Goal: Information Seeking & Learning: Learn about a topic

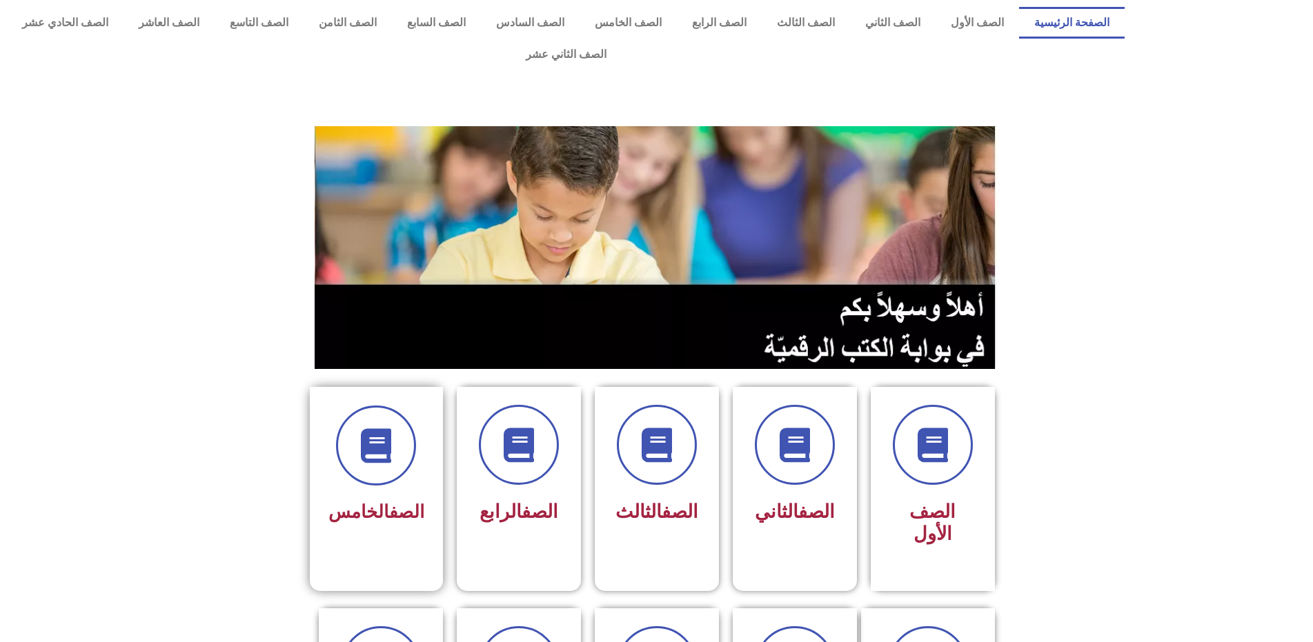
click at [363, 499] on div "الصف الخامس" at bounding box center [376, 478] width 133 height 182
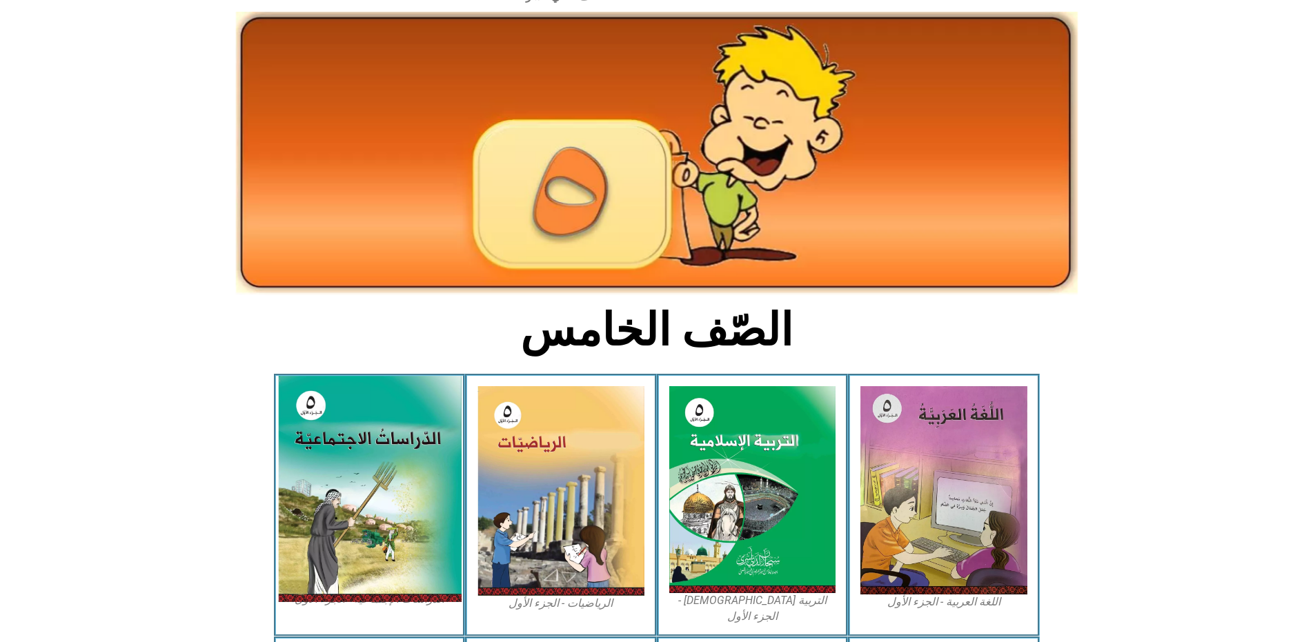
scroll to position [138, 0]
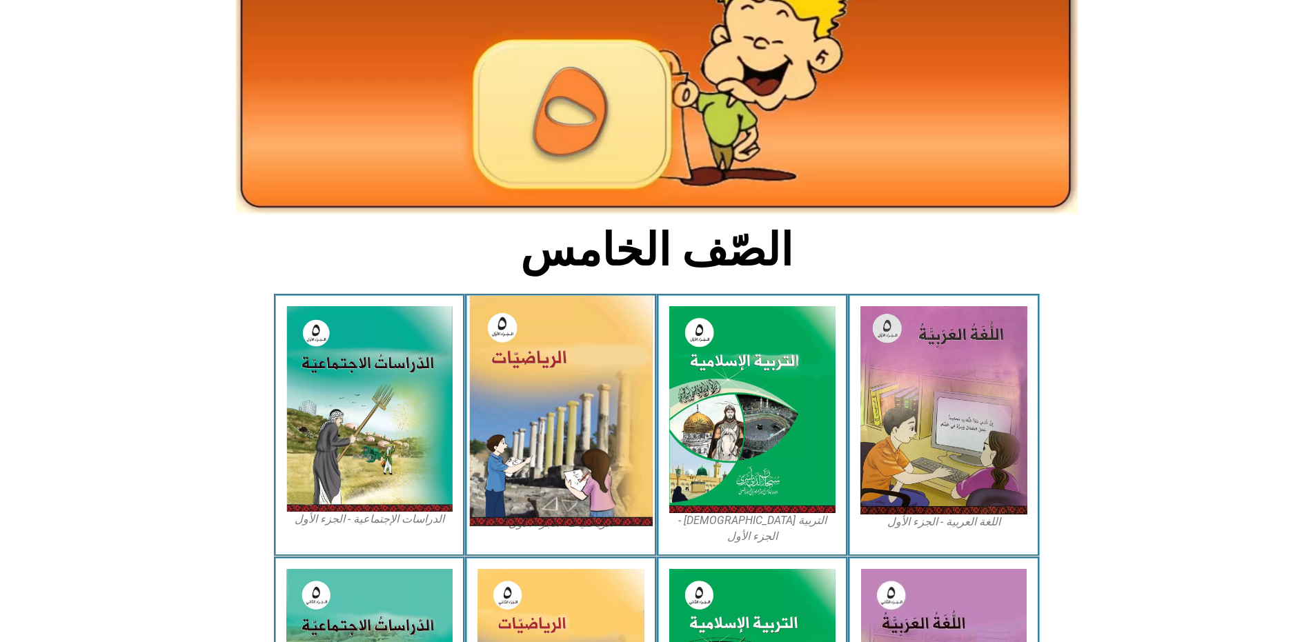
click at [577, 352] on img at bounding box center [561, 411] width 184 height 230
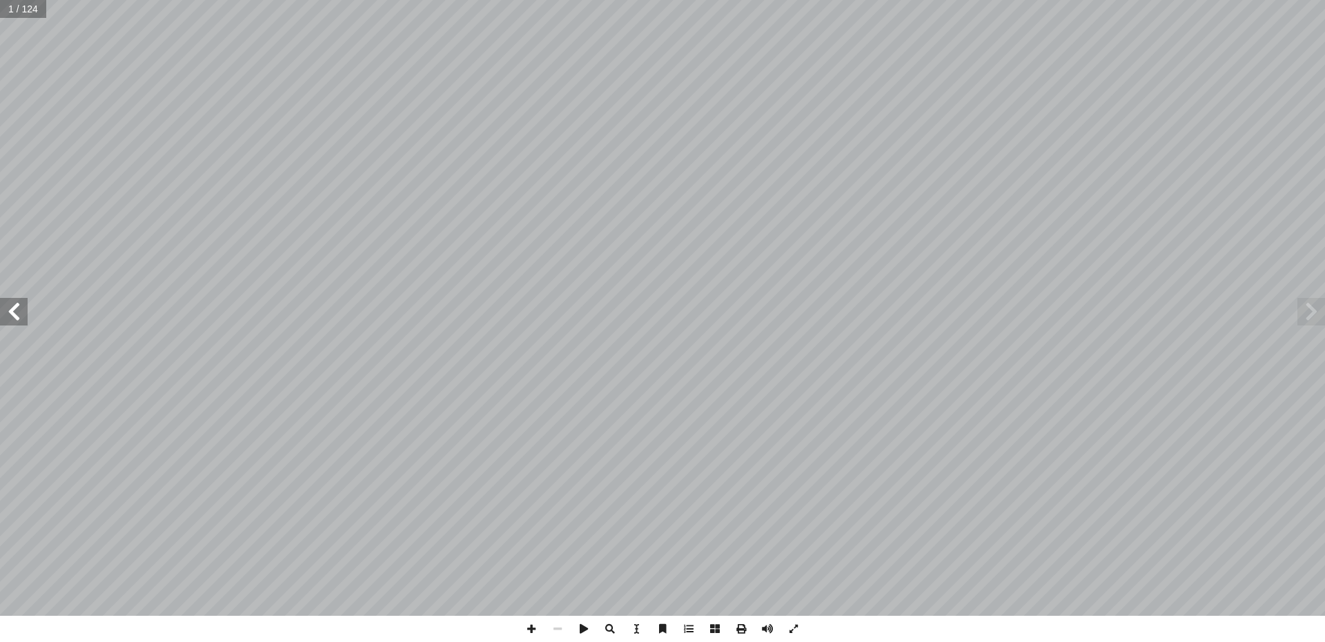
click at [11, 317] on span at bounding box center [14, 312] width 28 height 28
click at [12, 317] on span at bounding box center [14, 312] width 28 height 28
click at [9, 314] on span at bounding box center [14, 312] width 28 height 28
click at [8, 311] on span at bounding box center [14, 312] width 28 height 28
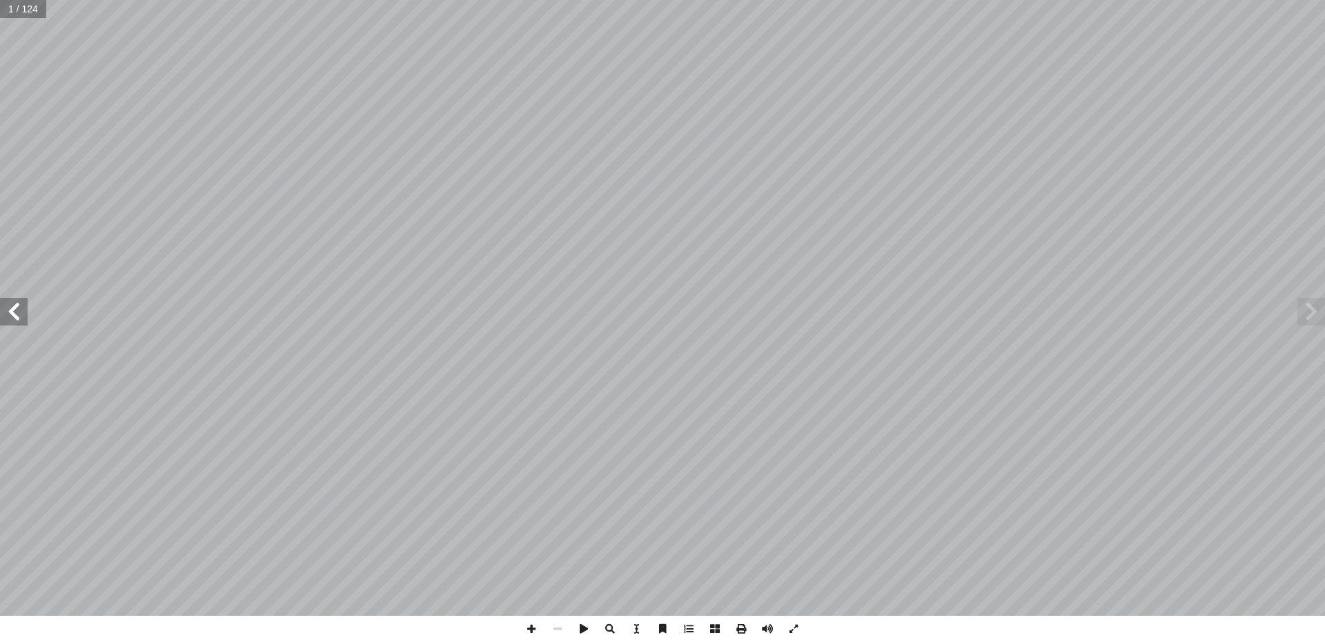
click at [8, 310] on span at bounding box center [14, 312] width 28 height 28
click at [9, 308] on span at bounding box center [14, 312] width 28 height 28
click at [9, 306] on span at bounding box center [14, 312] width 28 height 28
click at [10, 304] on span at bounding box center [14, 312] width 28 height 28
click at [14, 300] on span at bounding box center [14, 312] width 28 height 28
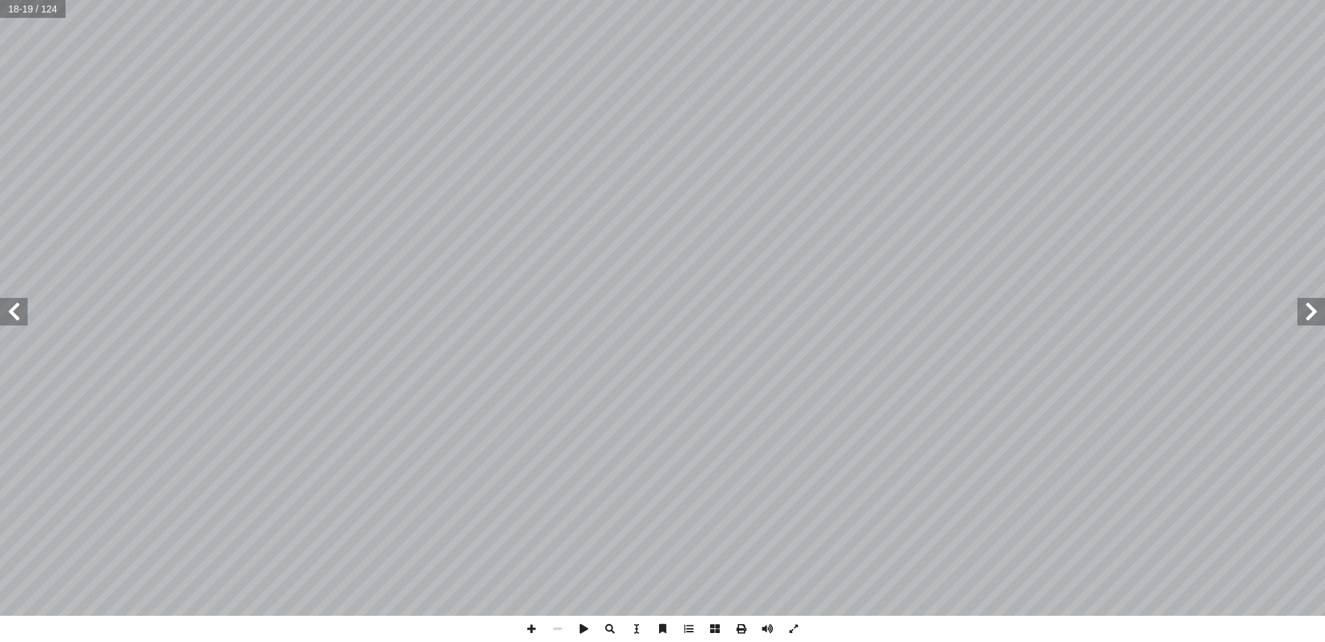
click at [14, 314] on span at bounding box center [14, 312] width 28 height 28
click at [12, 313] on span at bounding box center [14, 312] width 28 height 28
click at [531, 631] on span at bounding box center [531, 629] width 26 height 26
click at [554, 624] on span at bounding box center [557, 629] width 26 height 26
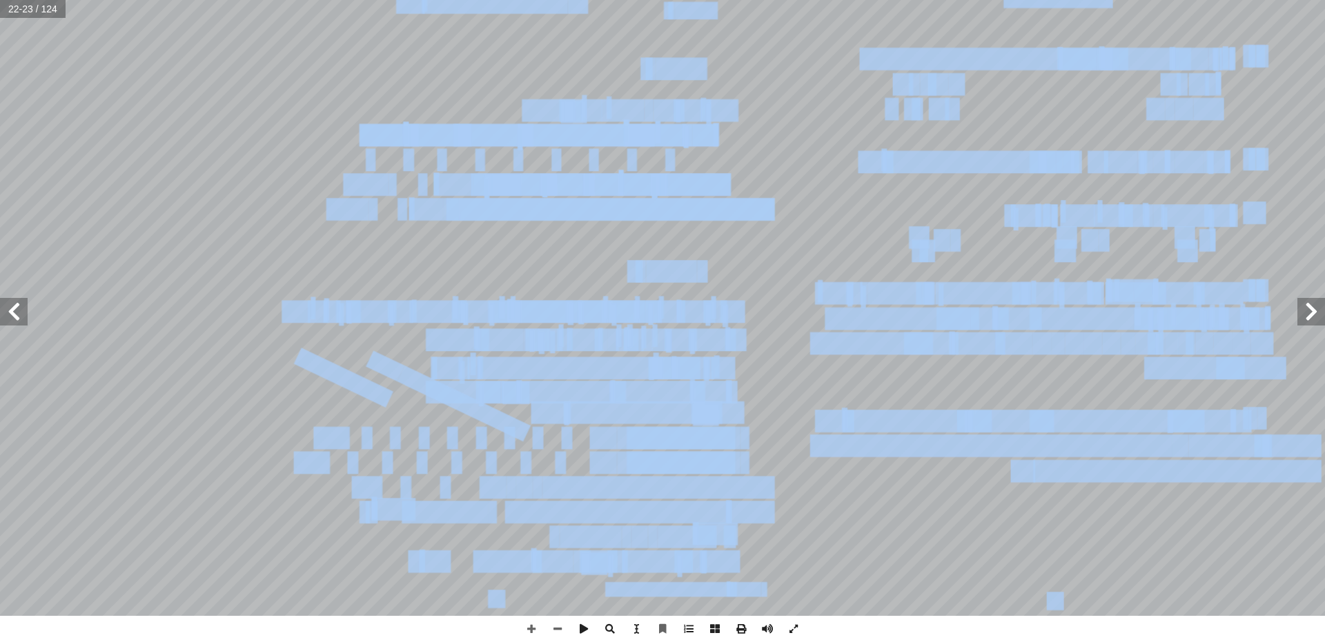
click at [18, 310] on div "18 تية باستخدام طريقة العوامل المشتركة: آ عداد ال� أ ) لكل من ال� أ ا (ع.م. ُ د…" at bounding box center [662, 308] width 1325 height 616
click at [14, 306] on span at bounding box center [14, 312] width 28 height 28
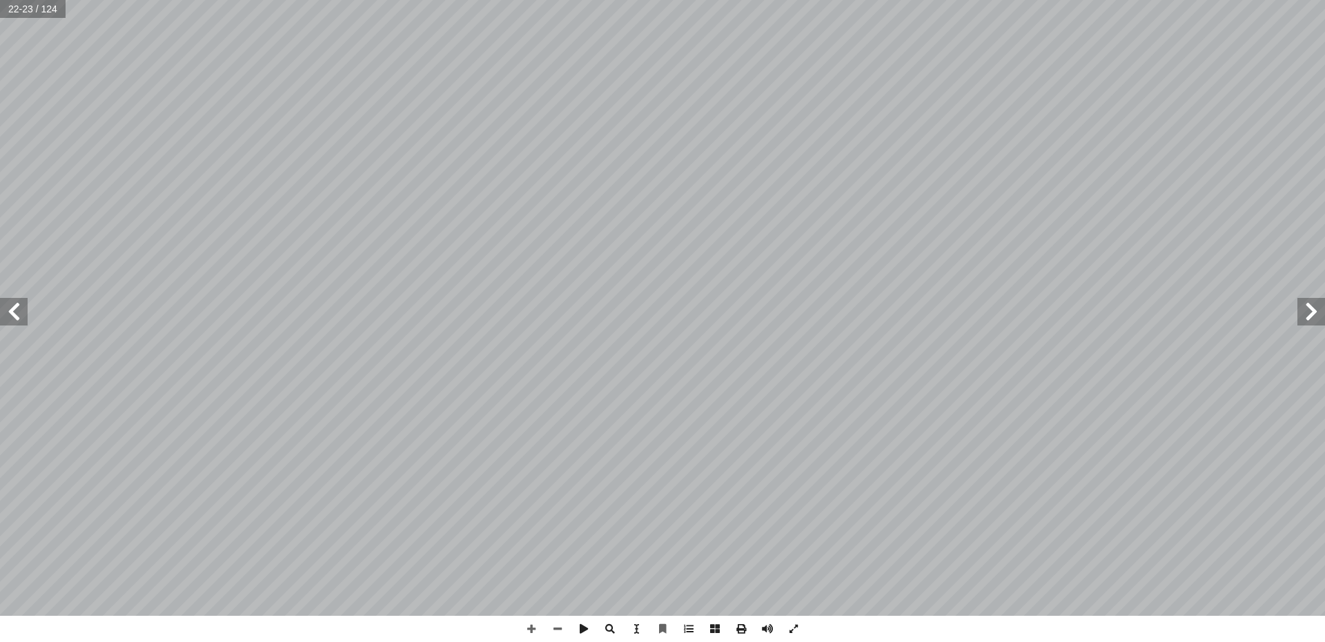
click at [10, 308] on span at bounding box center [14, 312] width 28 height 28
click at [1308, 307] on span at bounding box center [1311, 312] width 28 height 28
click at [1309, 313] on span at bounding box center [1311, 312] width 28 height 28
click at [1307, 311] on span at bounding box center [1311, 312] width 28 height 28
click at [1309, 313] on span at bounding box center [1311, 312] width 28 height 28
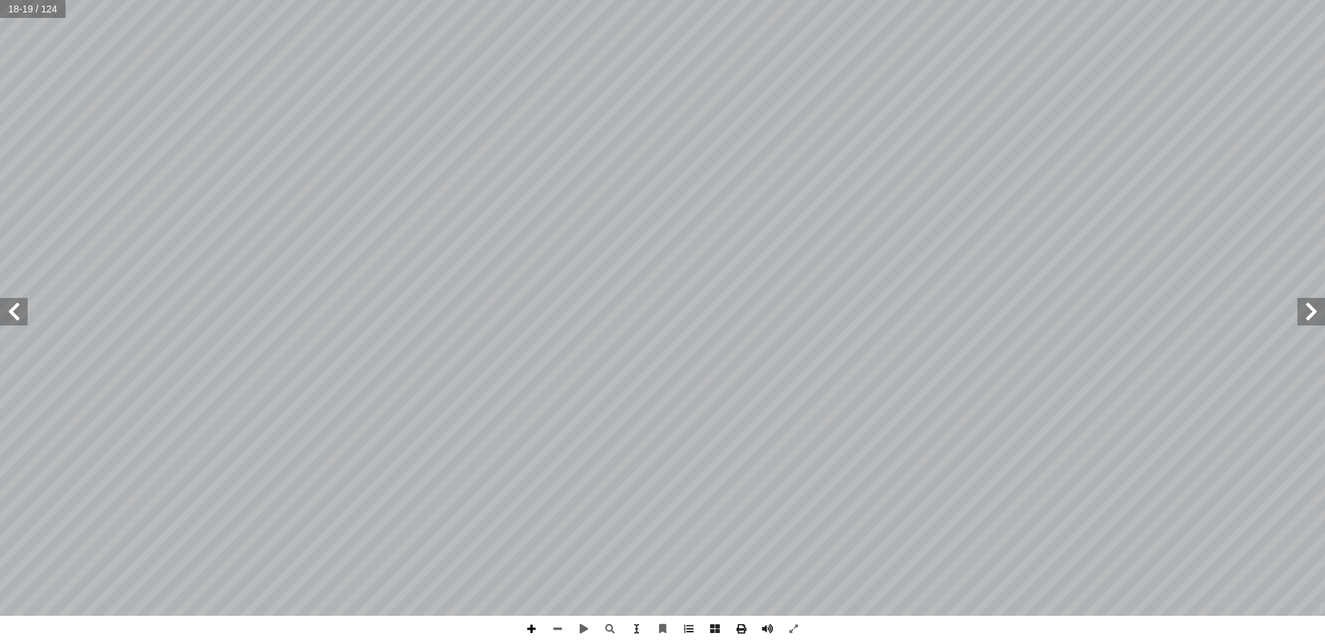
click at [532, 635] on span at bounding box center [531, 629] width 26 height 26
click at [556, 626] on span at bounding box center [557, 629] width 26 height 26
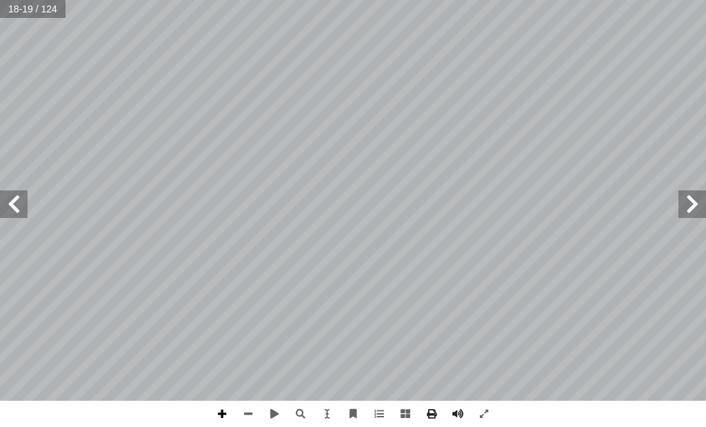
click at [227, 413] on span at bounding box center [222, 414] width 26 height 26
click at [23, 214] on span at bounding box center [14, 204] width 28 height 28
click at [248, 422] on div "١٦ ١٦ : ُ م ّ تعل أ ا ُ كبــر أ كثــر: هــو ا أ وا أ ــن ا ْ ) لعددي أ (ع.م.ا ُ…" at bounding box center [353, 213] width 706 height 427
click at [545, 93] on html "الصفحة الرئيسية الصف الأول الصف الثاني الصف الثالث الصف الرابع الصف الخامس الصف…" at bounding box center [353, 46] width 706 height 93
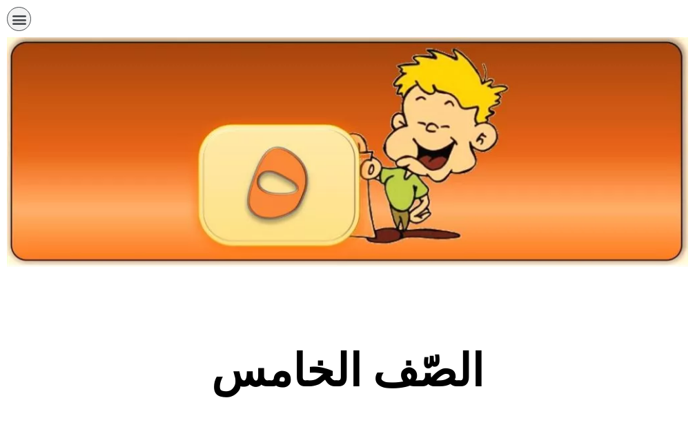
scroll to position [137, 0]
